Goal: Task Accomplishment & Management: Manage account settings

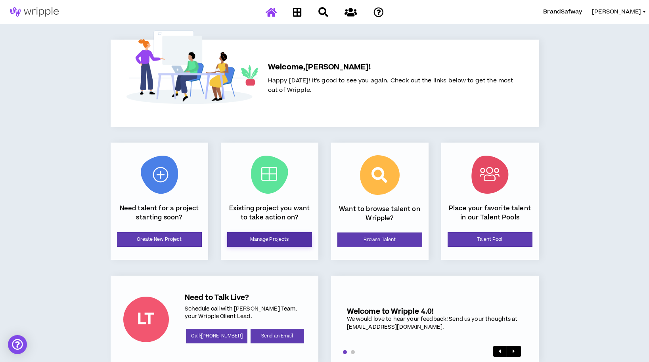
click at [276, 238] on link "Manage Projects" at bounding box center [269, 239] width 85 height 15
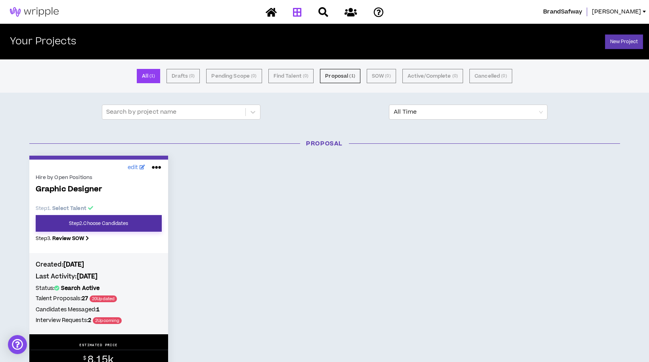
click at [94, 224] on link "Step 2 . Choose Candidates" at bounding box center [99, 223] width 126 height 17
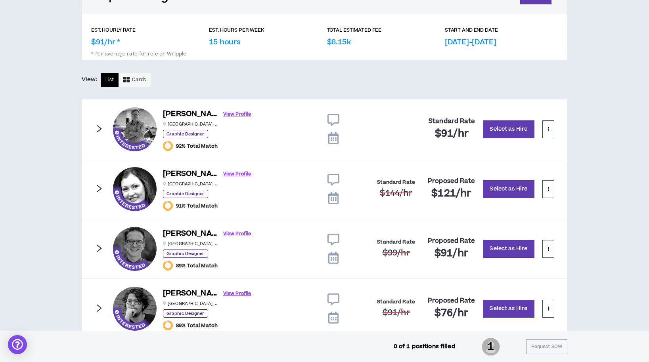
scroll to position [121, 0]
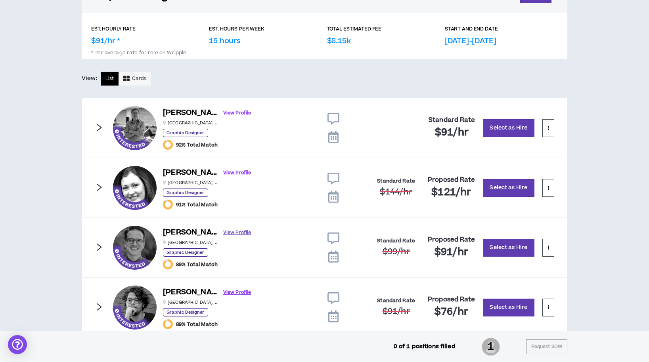
click at [223, 233] on link "View Profile" at bounding box center [237, 233] width 28 height 14
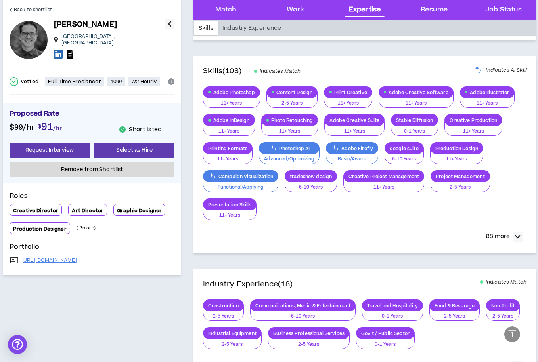
scroll to position [931, 0]
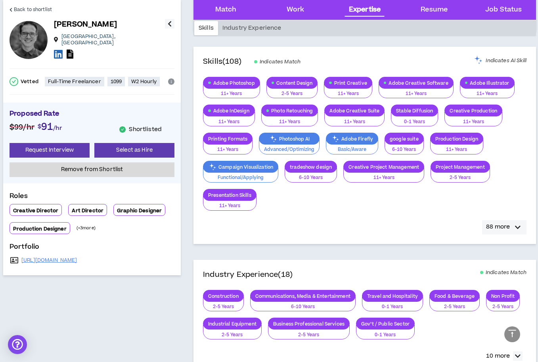
click at [494, 233] on button "88 more" at bounding box center [504, 227] width 44 height 14
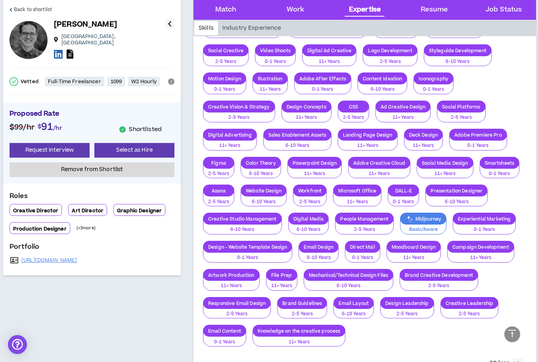
scroll to position [1302, 0]
